Goal: Consume media (video, audio)

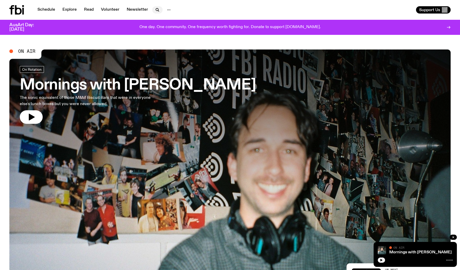
click at [156, 10] on icon "button" at bounding box center [157, 9] width 2 height 2
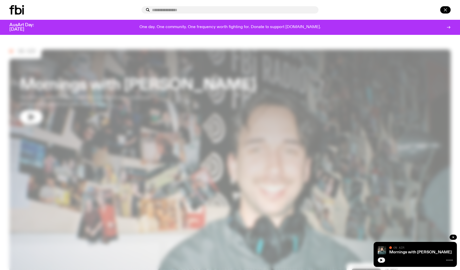
click at [446, 9] on icon "button" at bounding box center [446, 10] width 6 height 6
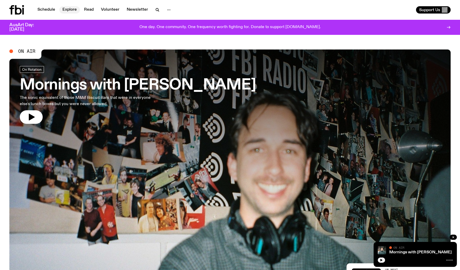
click at [72, 8] on link "Explore" at bounding box center [69, 9] width 21 height 7
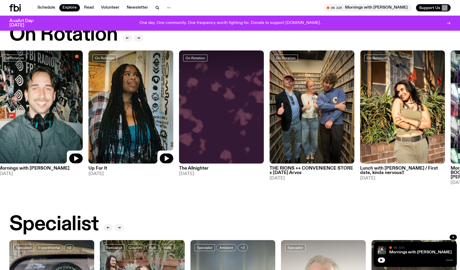
scroll to position [202, 0]
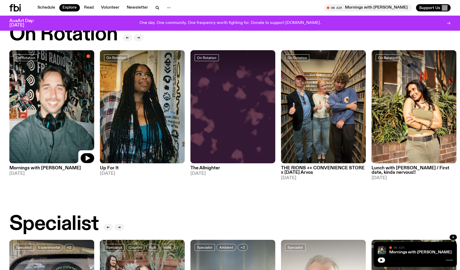
click at [311, 171] on h3 "THE RIONS ++ CONVENIENCE STORE x [DATE] Arvos" at bounding box center [323, 170] width 85 height 9
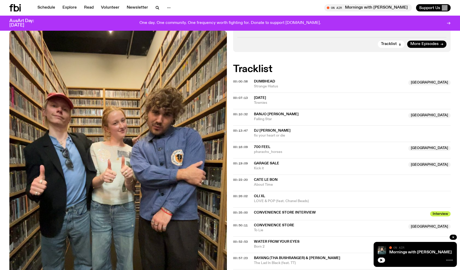
scroll to position [191, 0]
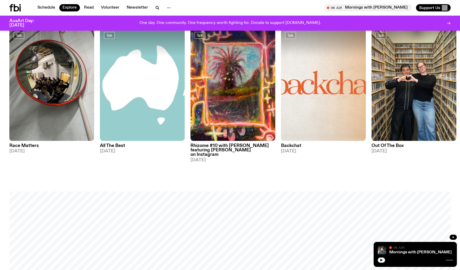
scroll to position [596, 0]
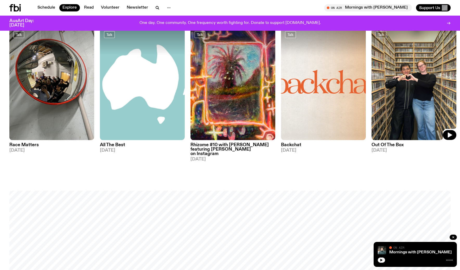
click at [393, 127] on img at bounding box center [414, 83] width 85 height 113
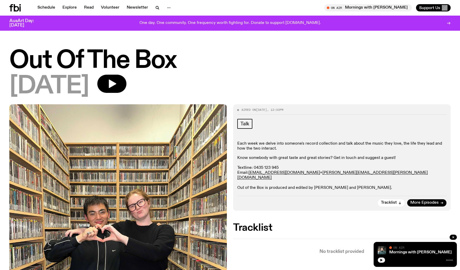
scroll to position [15, 0]
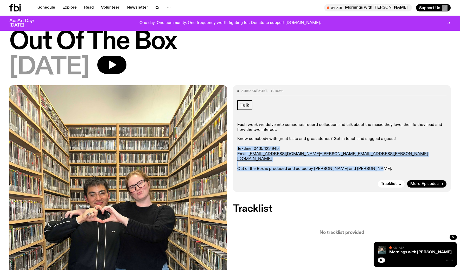
drag, startPoint x: 375, startPoint y: 166, endPoint x: 235, endPoint y: 148, distance: 141.0
click at [235, 148] on div "Aired on [DATE] 12:00pm Talk Each week we delve into someone's record collectio…" at bounding box center [342, 138] width 218 height 107
copy p "Textline: 0435 123 945 Email: [EMAIL_ADDRESS][DOMAIN_NAME] + [PERSON_NAME][DOMA…"
